Goal: Information Seeking & Learning: Check status

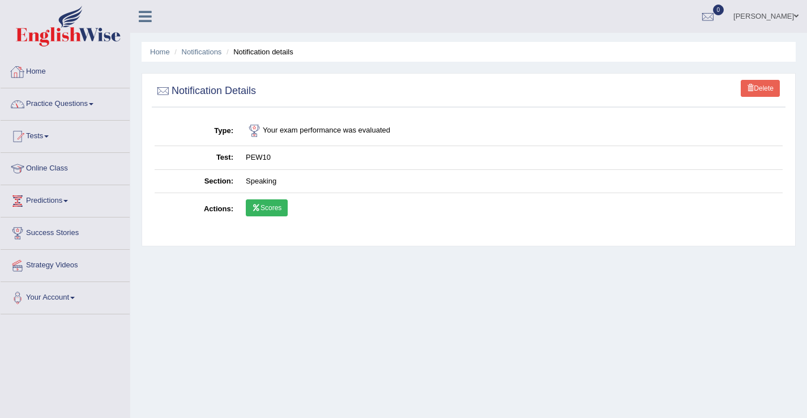
click at [46, 74] on link "Home" at bounding box center [65, 70] width 129 height 28
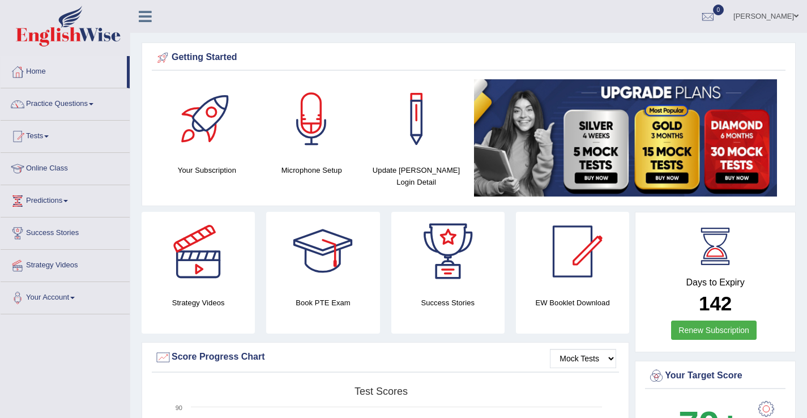
click at [2, 88] on link "Practice Questions" at bounding box center [65, 102] width 129 height 28
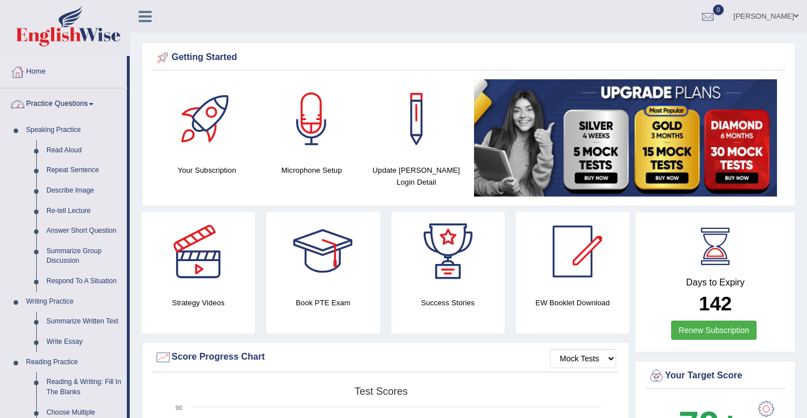
click at [34, 70] on link "Home" at bounding box center [64, 70] width 126 height 28
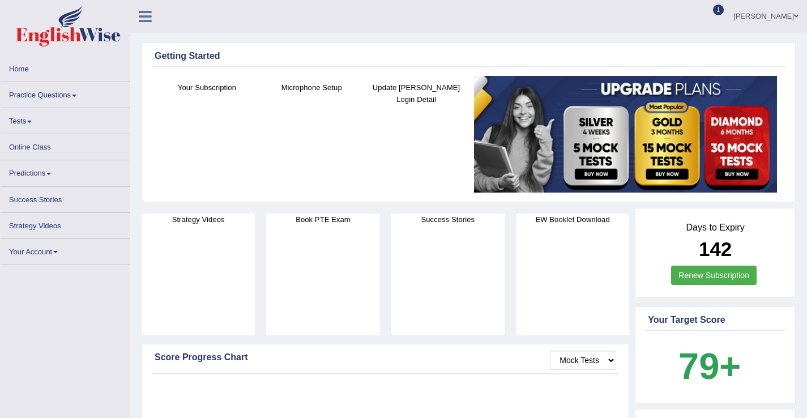
click at [716, 10] on span "1" at bounding box center [718, 10] width 11 height 11
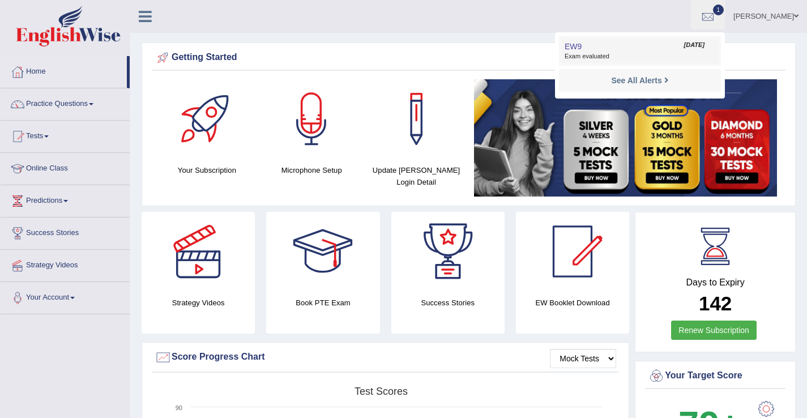
click at [628, 52] on link "EW9 Aug 11, 2025 Exam evaluated" at bounding box center [640, 51] width 156 height 24
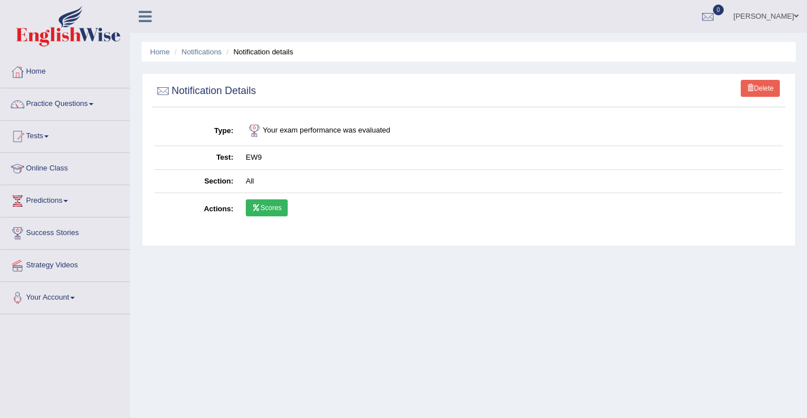
click at [264, 211] on link "Scores" at bounding box center [267, 207] width 42 height 17
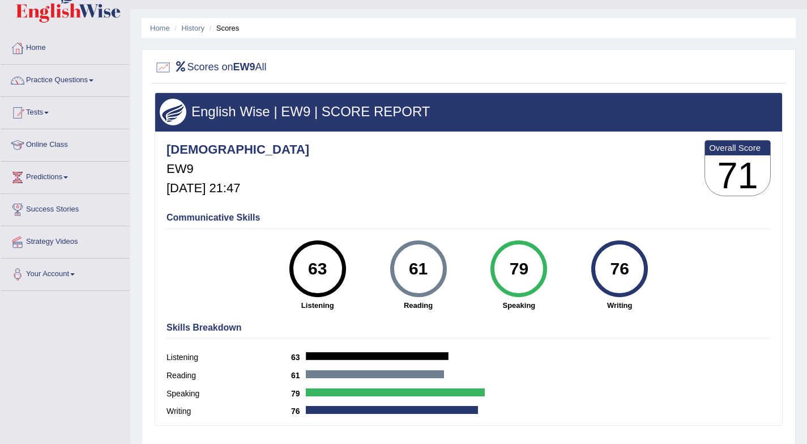
scroll to position [23, 0]
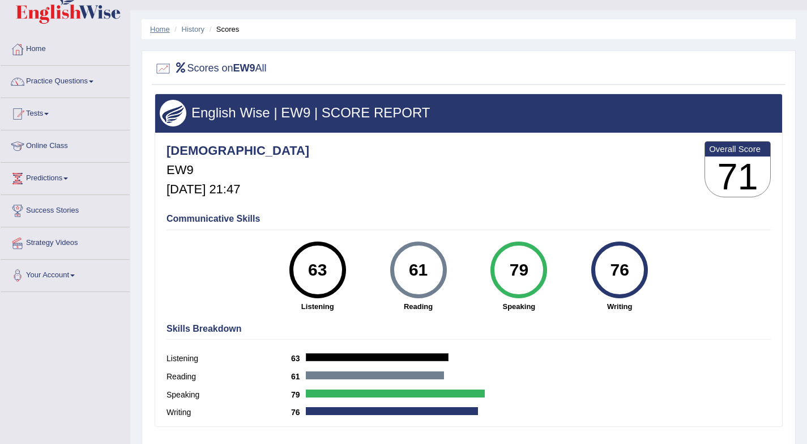
click at [162, 28] on link "Home" at bounding box center [160, 29] width 20 height 8
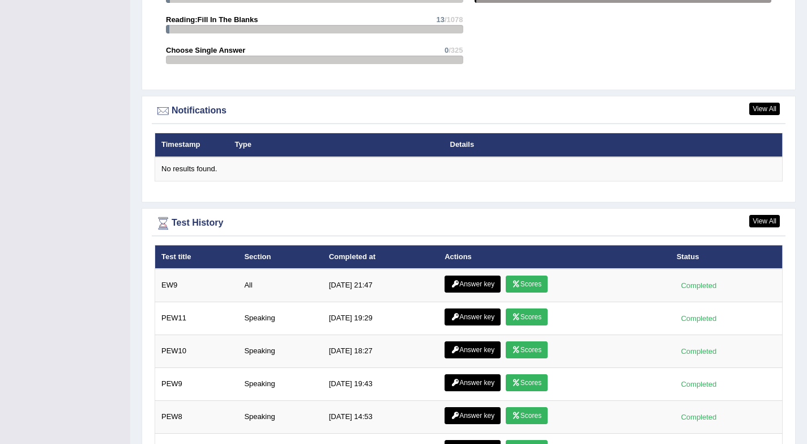
scroll to position [1292, 0]
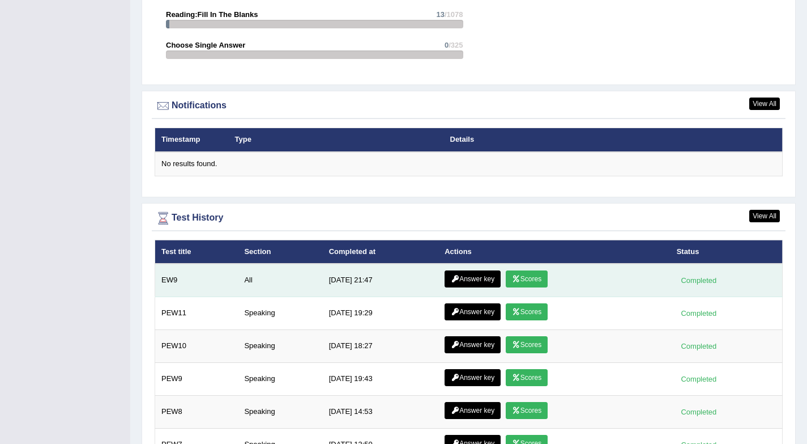
click at [473, 275] on link "Answer key" at bounding box center [473, 278] width 56 height 17
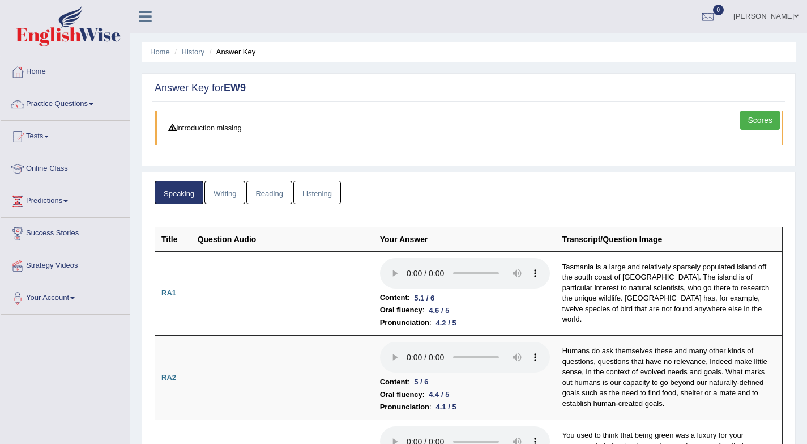
click at [224, 191] on link "Writing" at bounding box center [225, 192] width 41 height 23
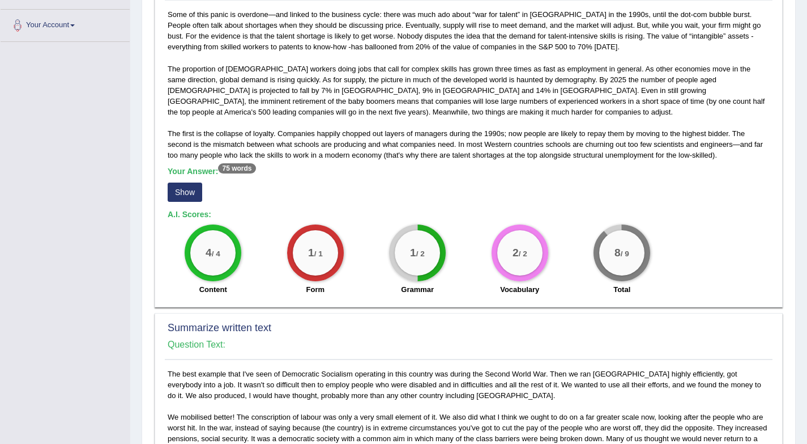
scroll to position [295, 0]
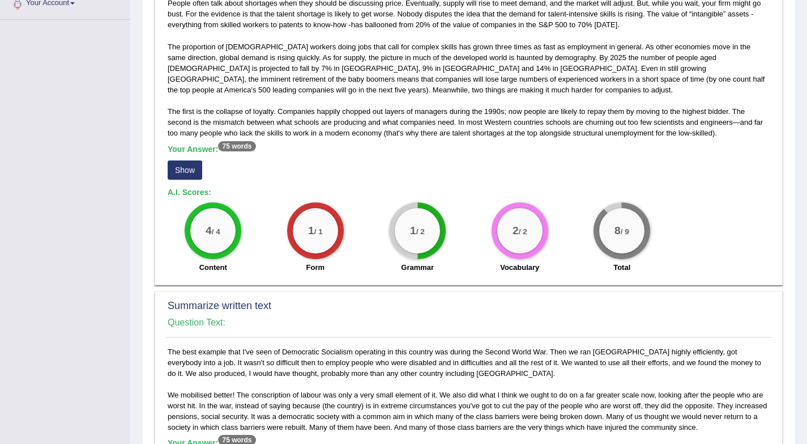
click at [199, 182] on div "Your Answer: 75 words Show" at bounding box center [469, 163] width 602 height 38
click at [181, 175] on button "Show" at bounding box center [185, 169] width 35 height 19
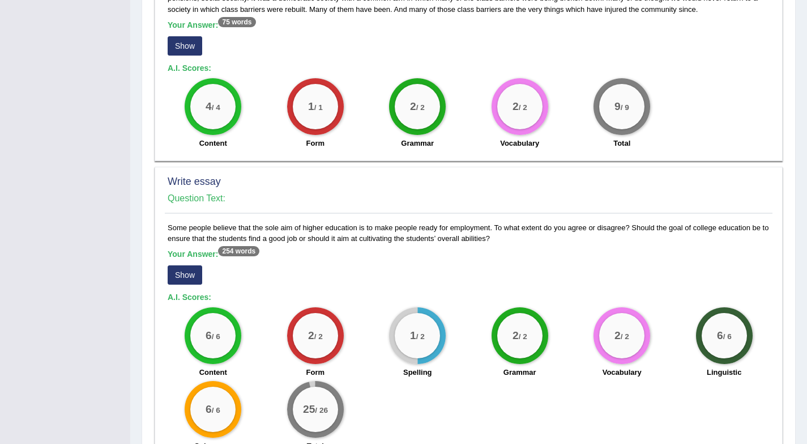
scroll to position [771, 0]
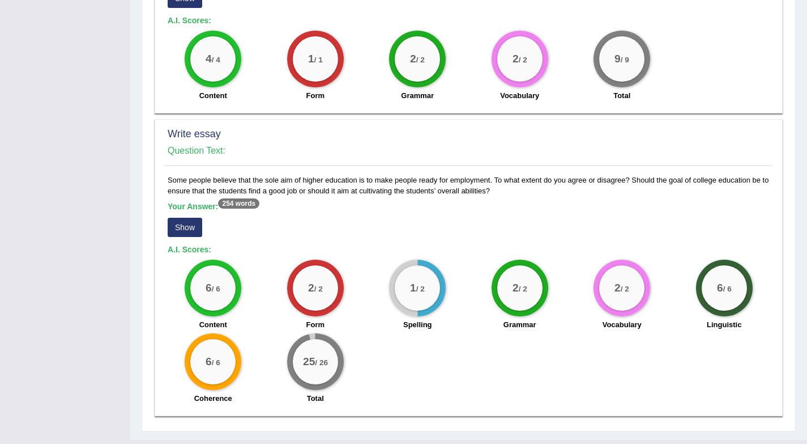
click at [182, 224] on button "Show" at bounding box center [185, 227] width 35 height 19
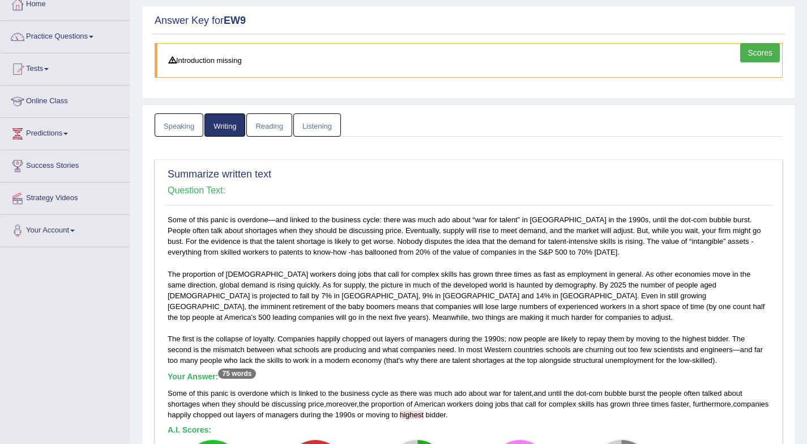
scroll to position [63, 0]
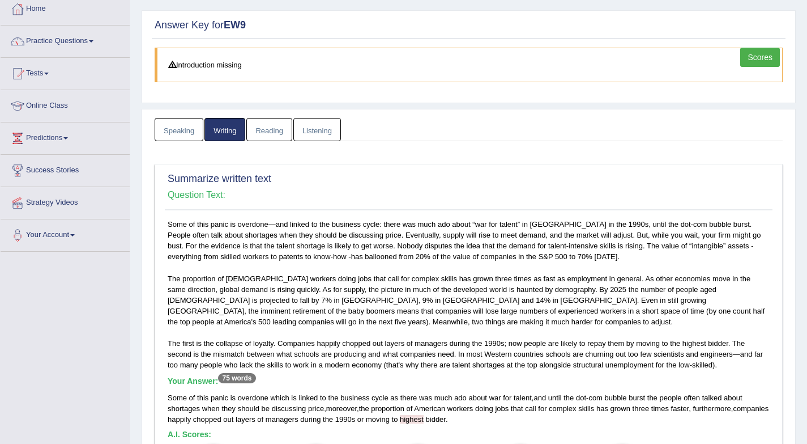
click at [273, 131] on link "Reading" at bounding box center [268, 129] width 45 height 23
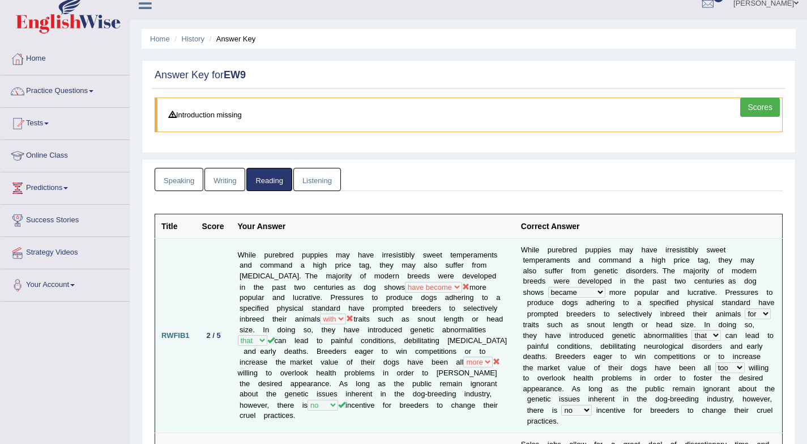
scroll to position [8, 0]
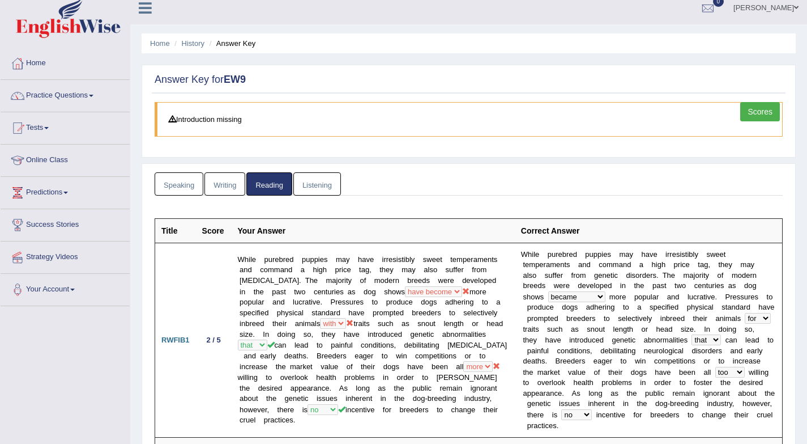
click at [325, 183] on link "Listening" at bounding box center [318, 183] width 48 height 23
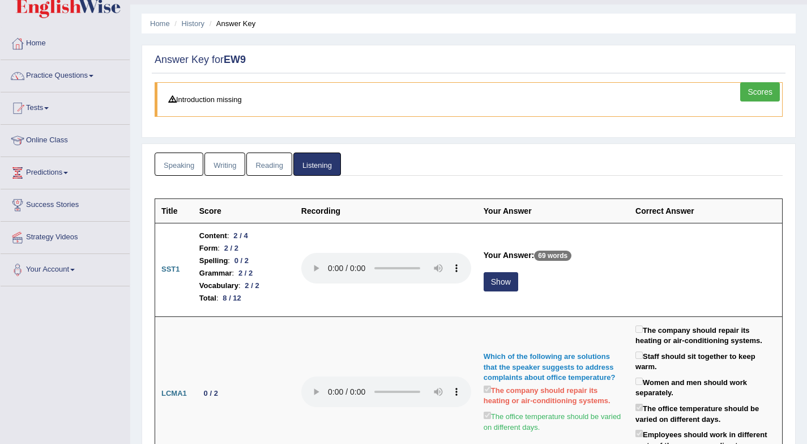
scroll to position [31, 0]
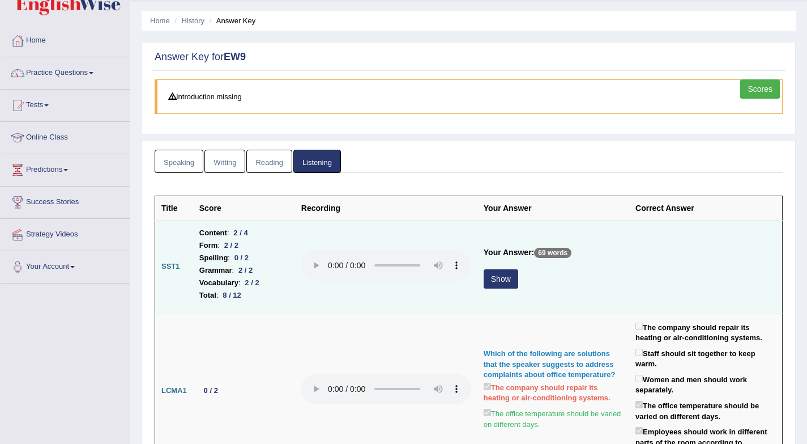
click at [495, 280] on button "Show" at bounding box center [501, 278] width 35 height 19
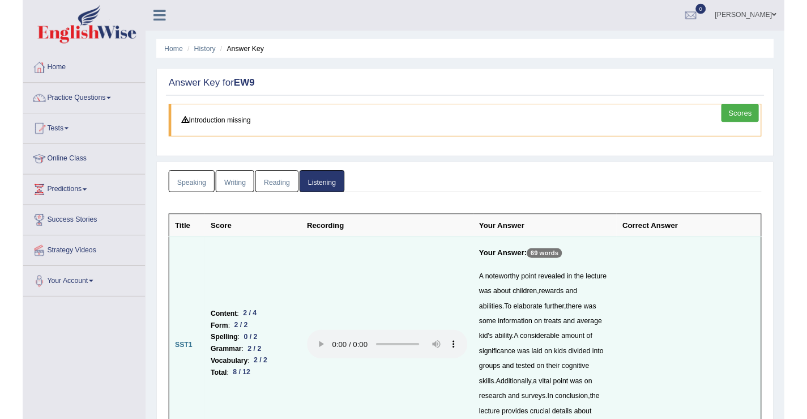
scroll to position [0, 0]
